Goal: Task Accomplishment & Management: Use online tool/utility

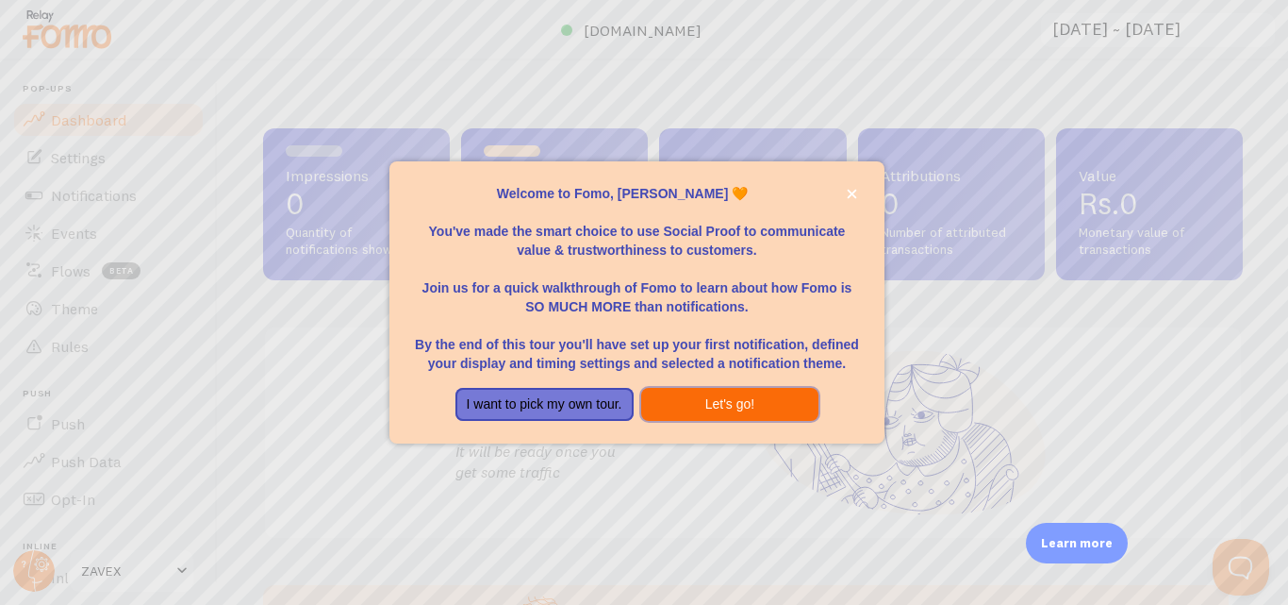
click at [692, 405] on button "Let's go!" at bounding box center [730, 405] width 178 height 34
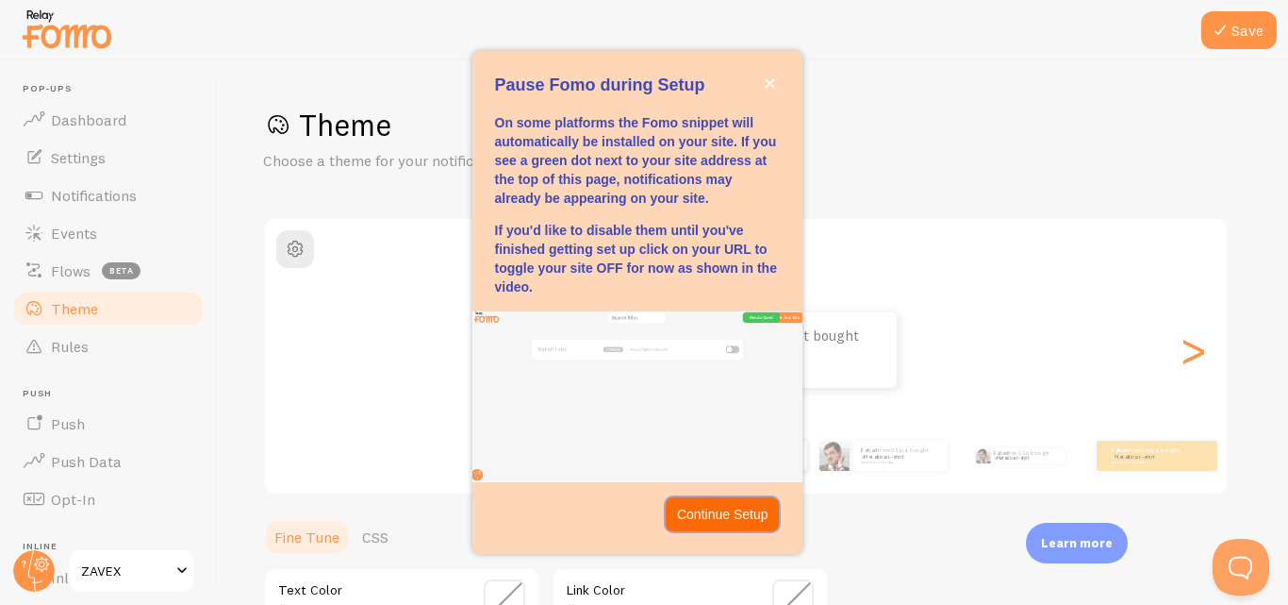
click at [709, 512] on p "Continue Setup" at bounding box center [722, 514] width 91 height 19
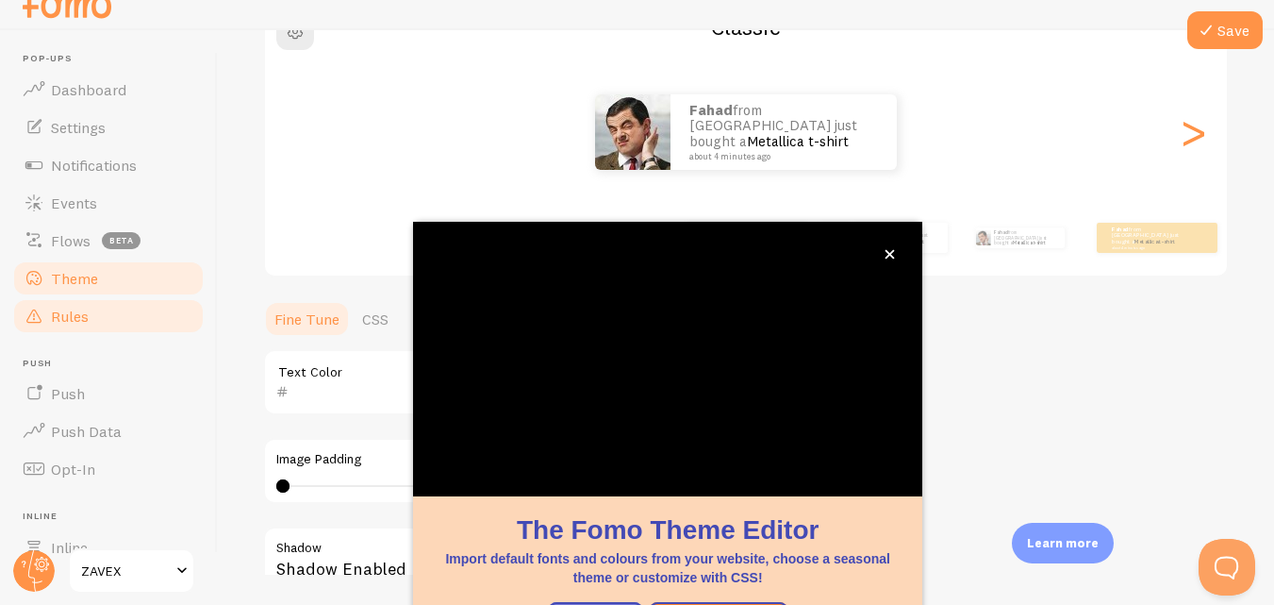
scroll to position [204, 0]
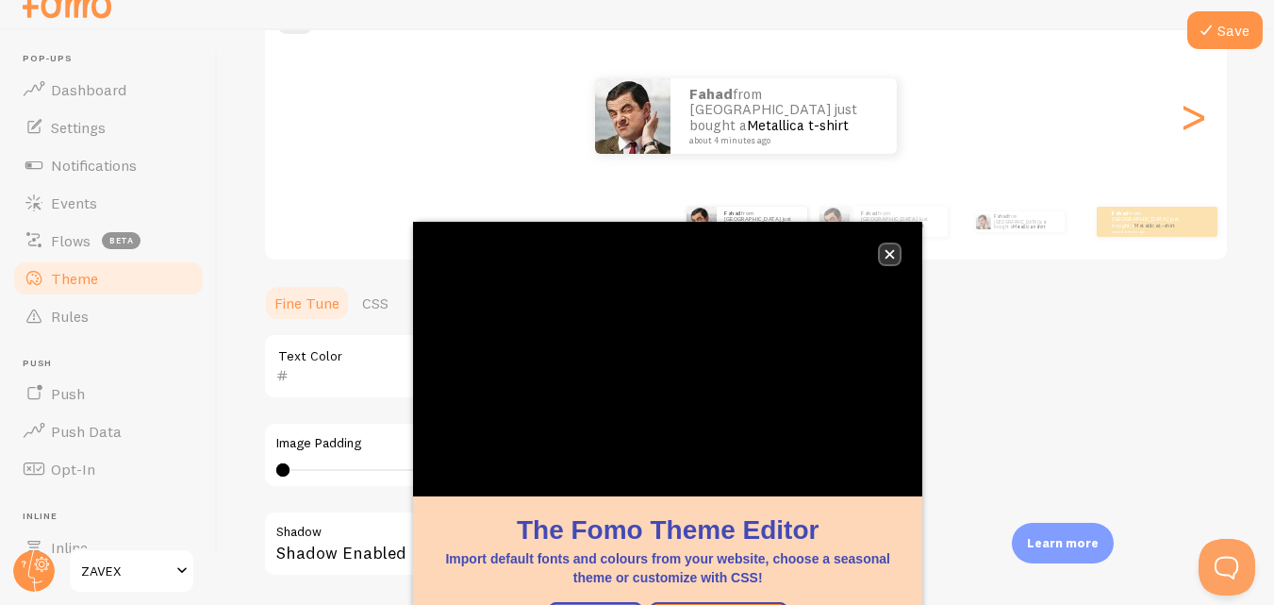
click at [891, 254] on icon "close," at bounding box center [890, 254] width 9 height 9
click at [887, 260] on button "close," at bounding box center [890, 254] width 20 height 20
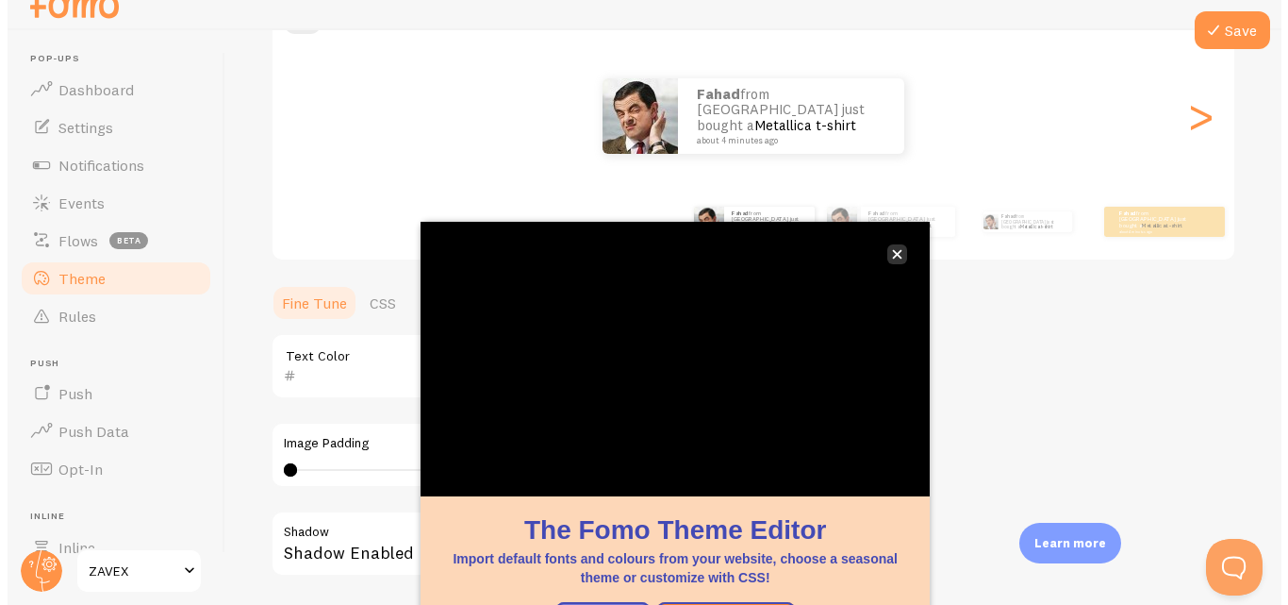
scroll to position [0, 0]
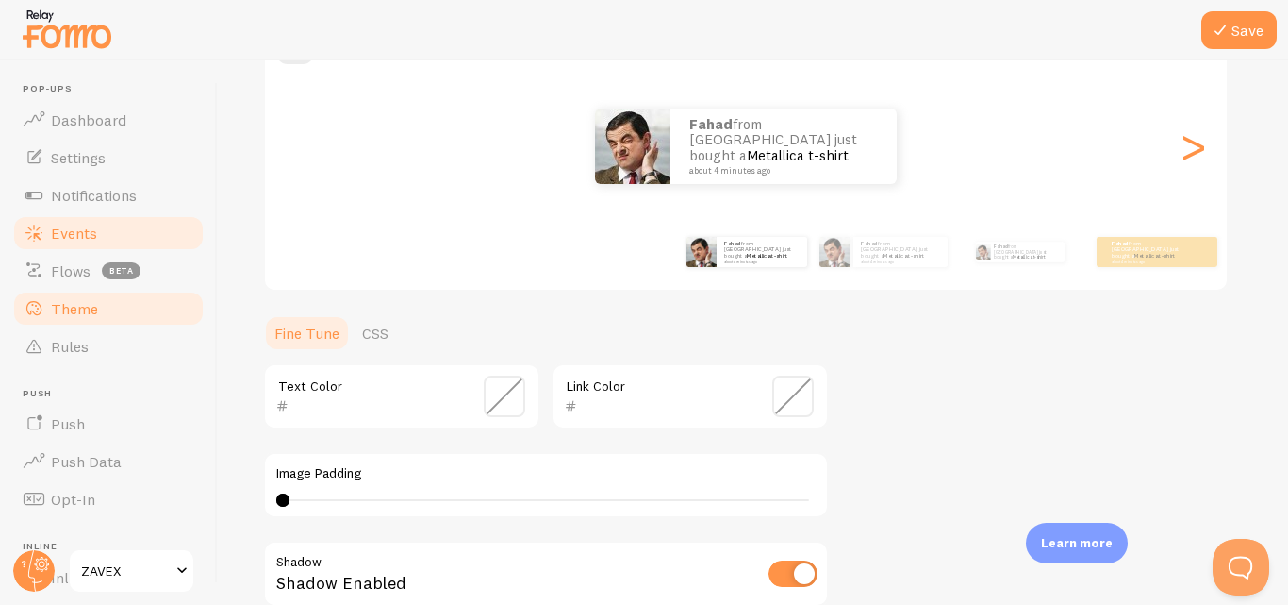
click at [47, 236] on link "Events" at bounding box center [108, 233] width 194 height 38
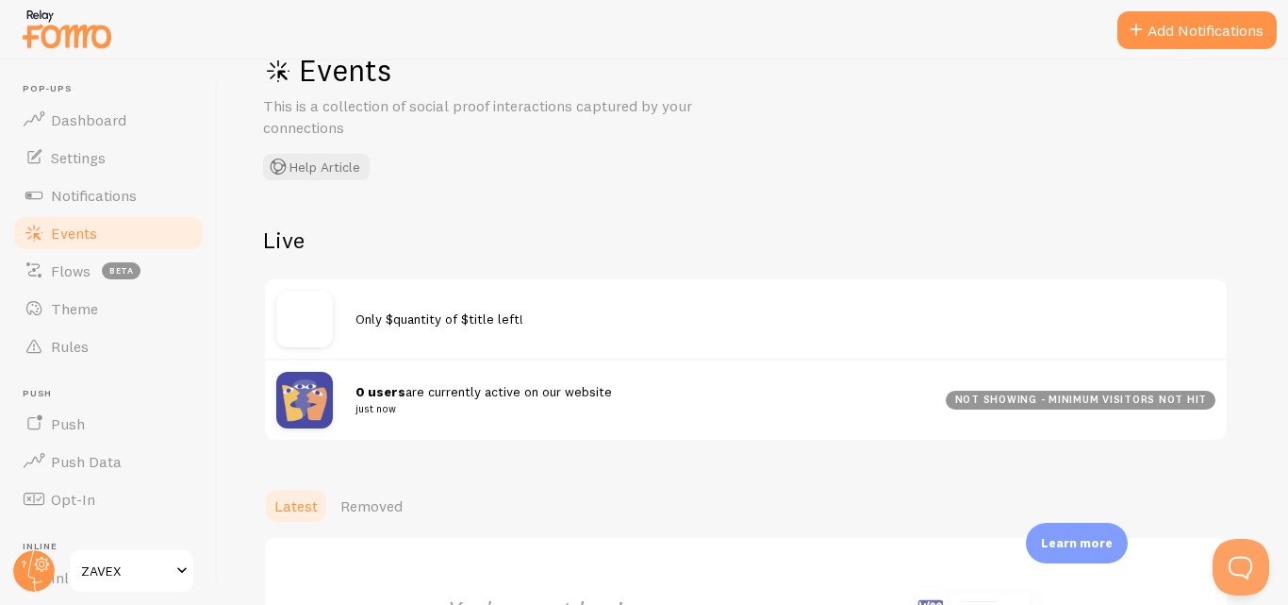
scroll to position [36, 0]
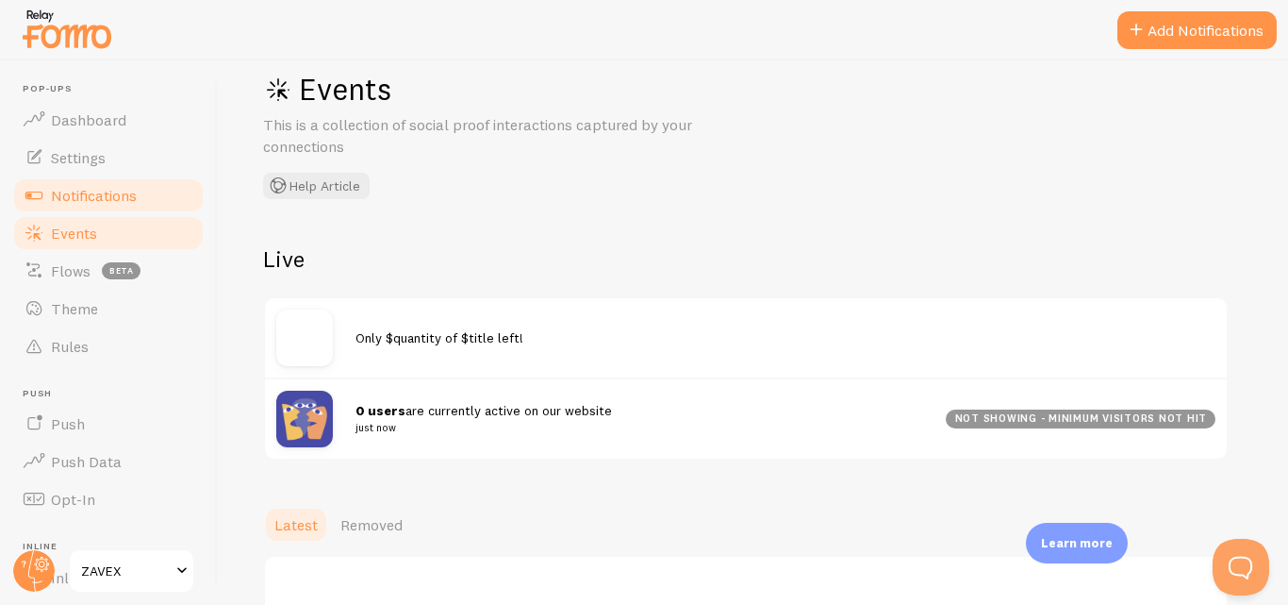
click at [101, 207] on link "Notifications" at bounding box center [108, 195] width 194 height 38
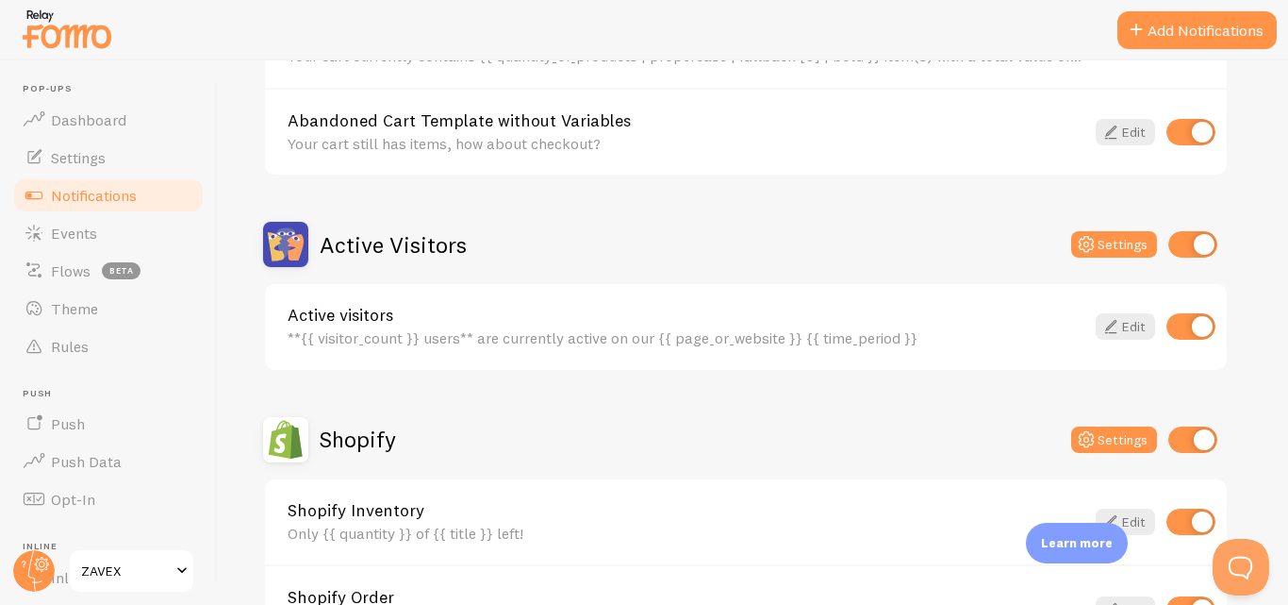
scroll to position [318, 0]
click at [1116, 326] on icon at bounding box center [1111, 327] width 23 height 23
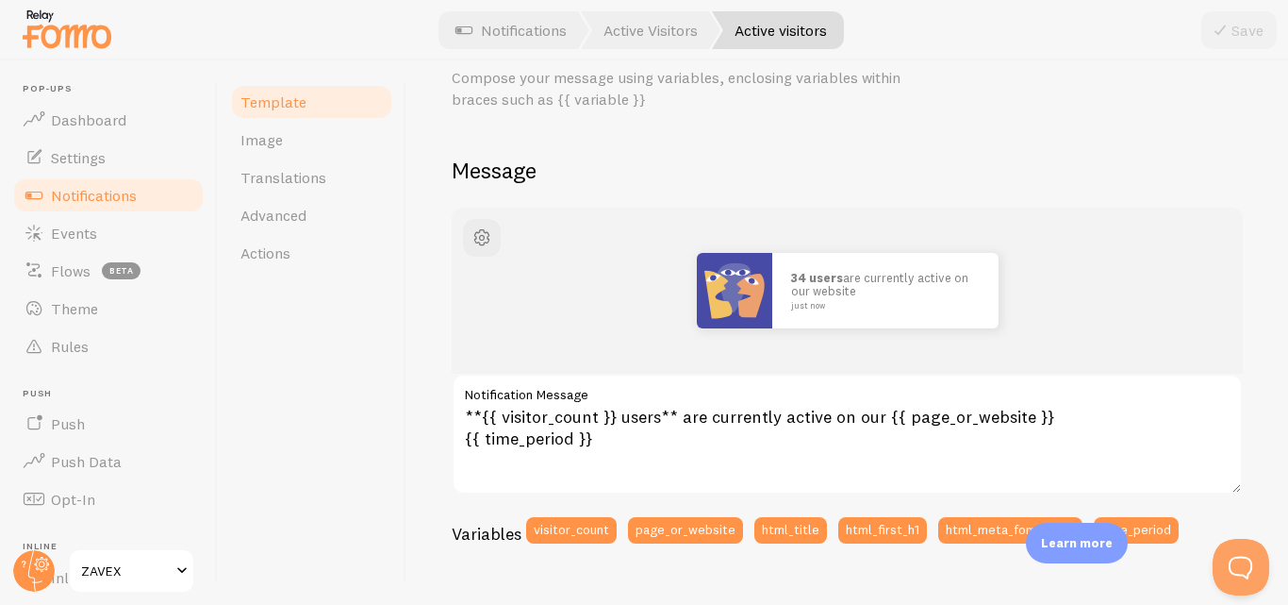
scroll to position [108, 0]
